Goal: Information Seeking & Learning: Learn about a topic

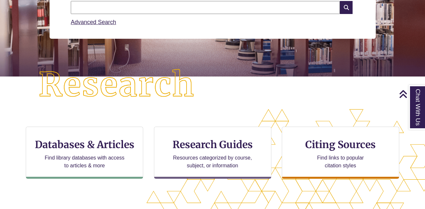
click at [95, 124] on div "CTA Buttons Databases & Articles Find library databases with access to articles…" at bounding box center [212, 161] width 425 height 104
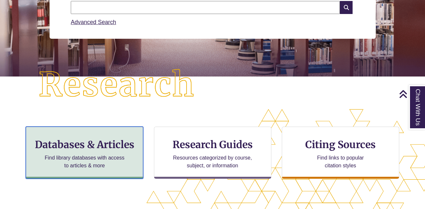
click at [89, 128] on div "Databases & Articles Find library databases with access to articles & more" at bounding box center [84, 153] width 117 height 52
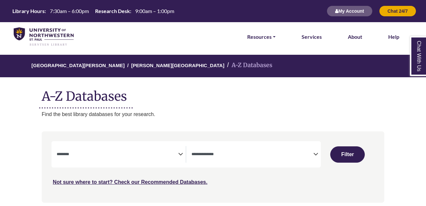
select select "Database Subject Filter"
select select "Database Types Filter"
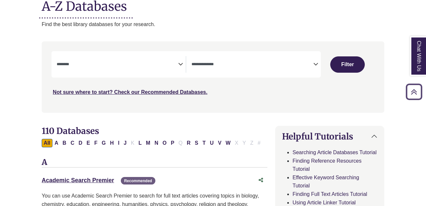
scroll to position [245, 0]
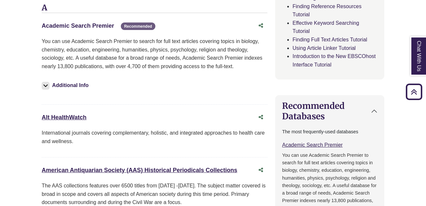
click at [93, 27] on link "Academic Search Premier This link opens in a new window" at bounding box center [78, 25] width 72 height 7
